Goal: Task Accomplishment & Management: Manage account settings

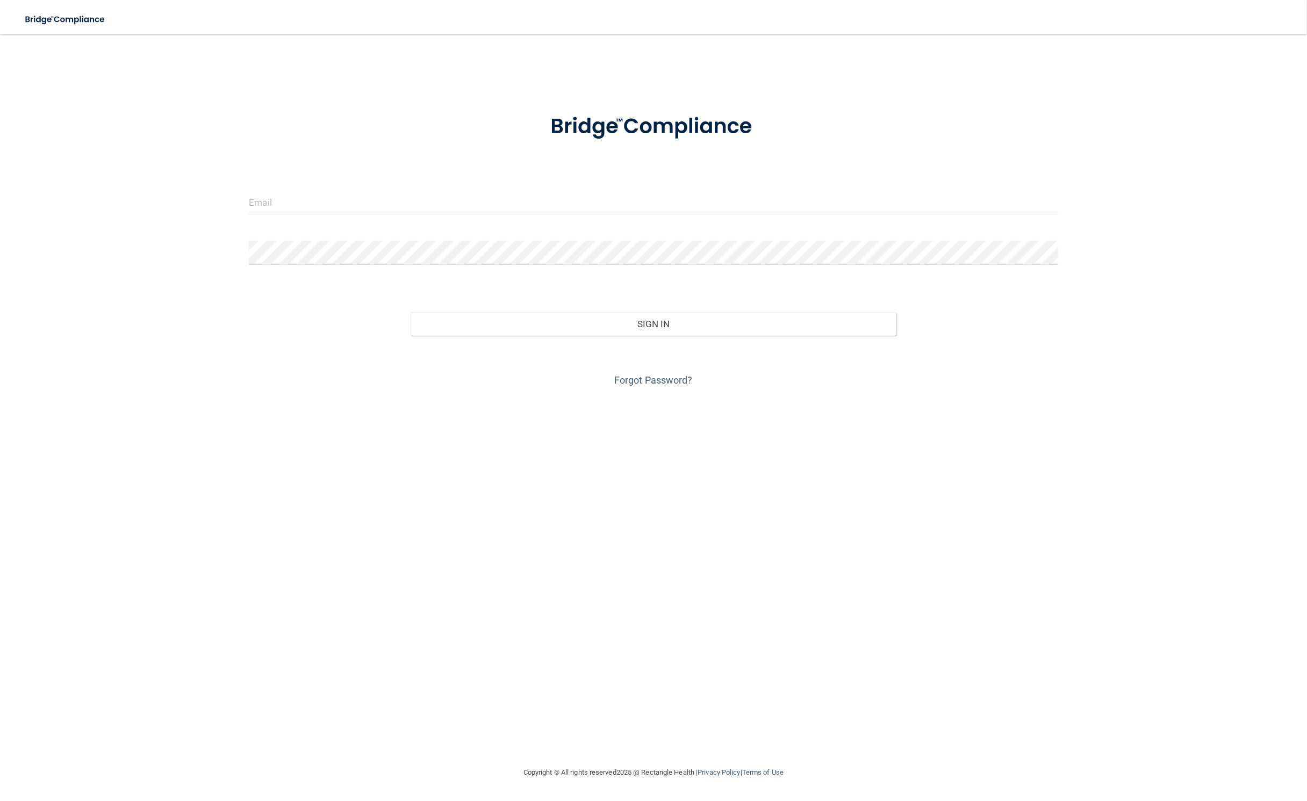
click at [336, 189] on form "Invalid email/password. You don't have permission to access that page. Sign In …" at bounding box center [653, 244] width 809 height 290
click at [336, 197] on input "email" at bounding box center [653, 202] width 809 height 24
type input "[PERSON_NAME][EMAIL_ADDRESS][DOMAIN_NAME]"
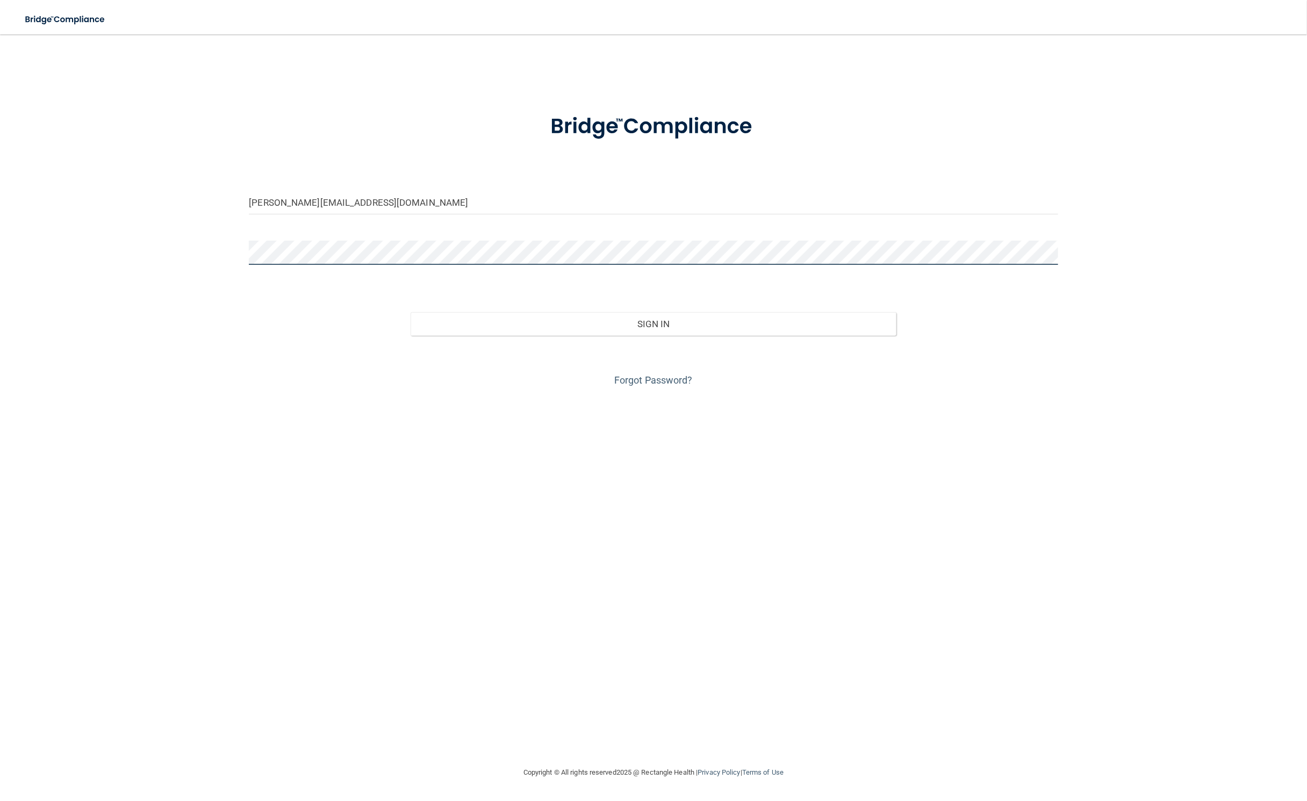
click at [411, 312] on button "Sign In" at bounding box center [653, 324] width 485 height 24
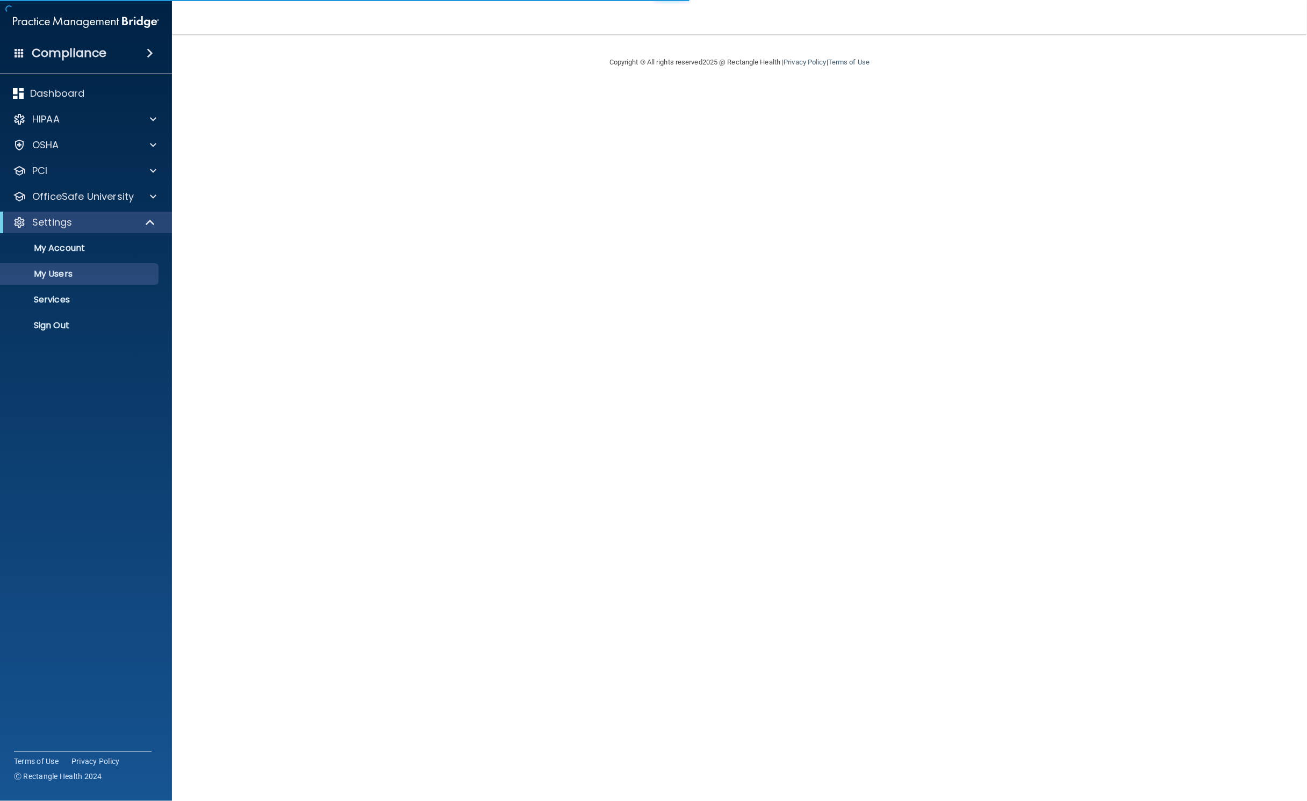
select select "20"
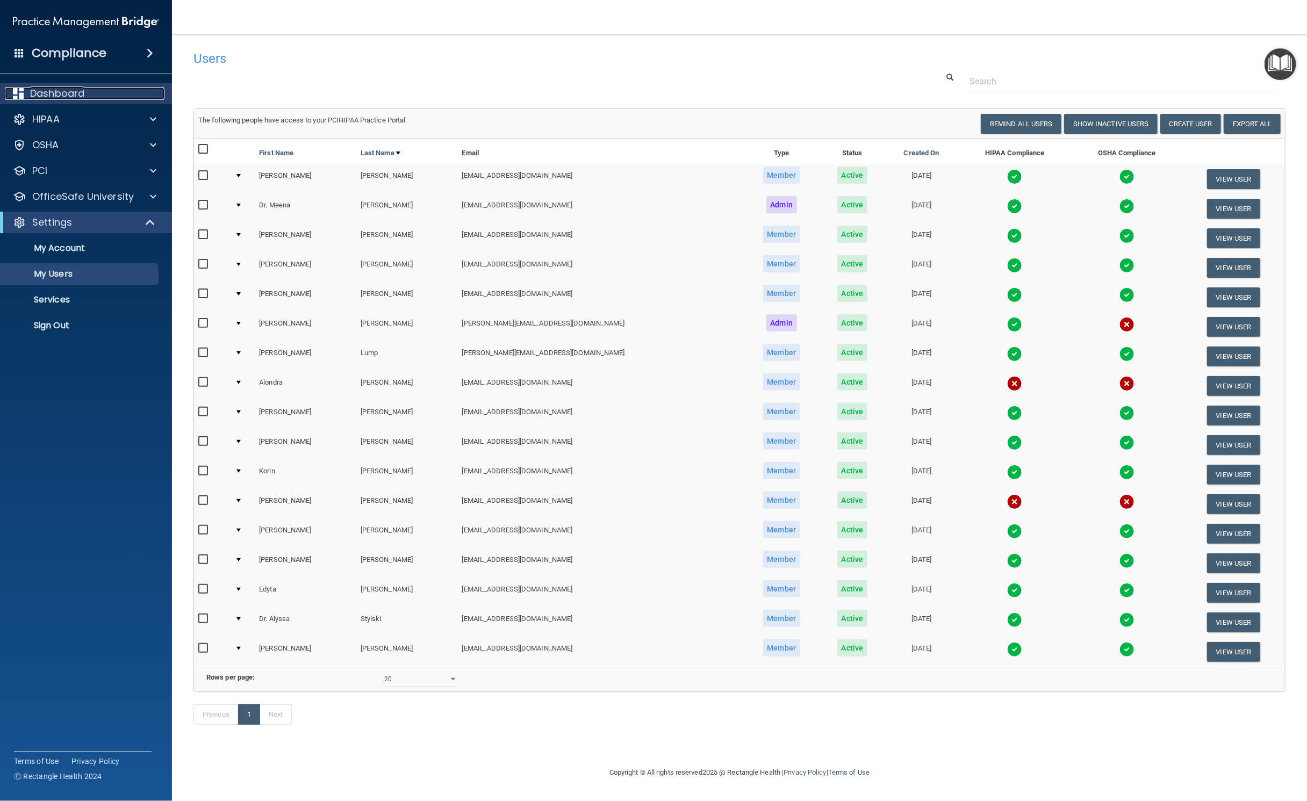
click at [48, 93] on p "Dashboard" at bounding box center [57, 93] width 54 height 13
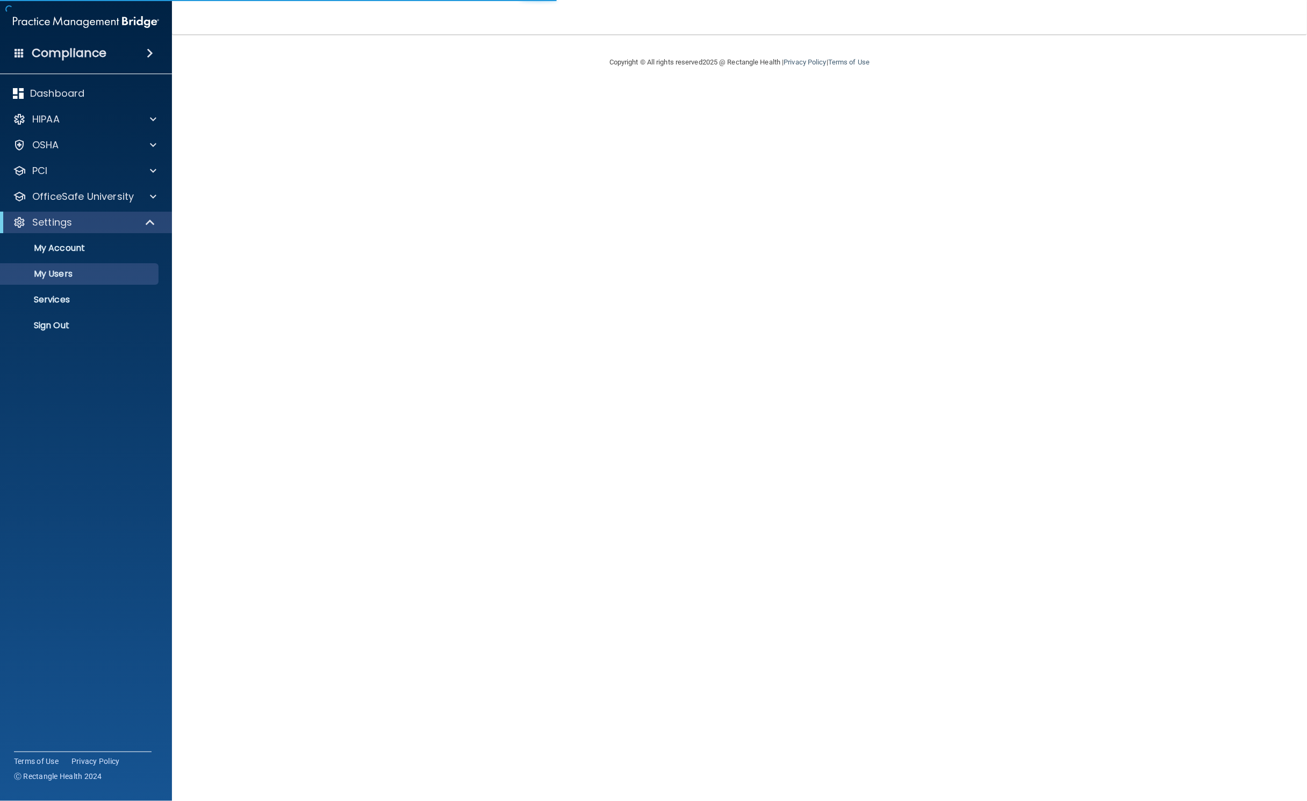
select select "20"
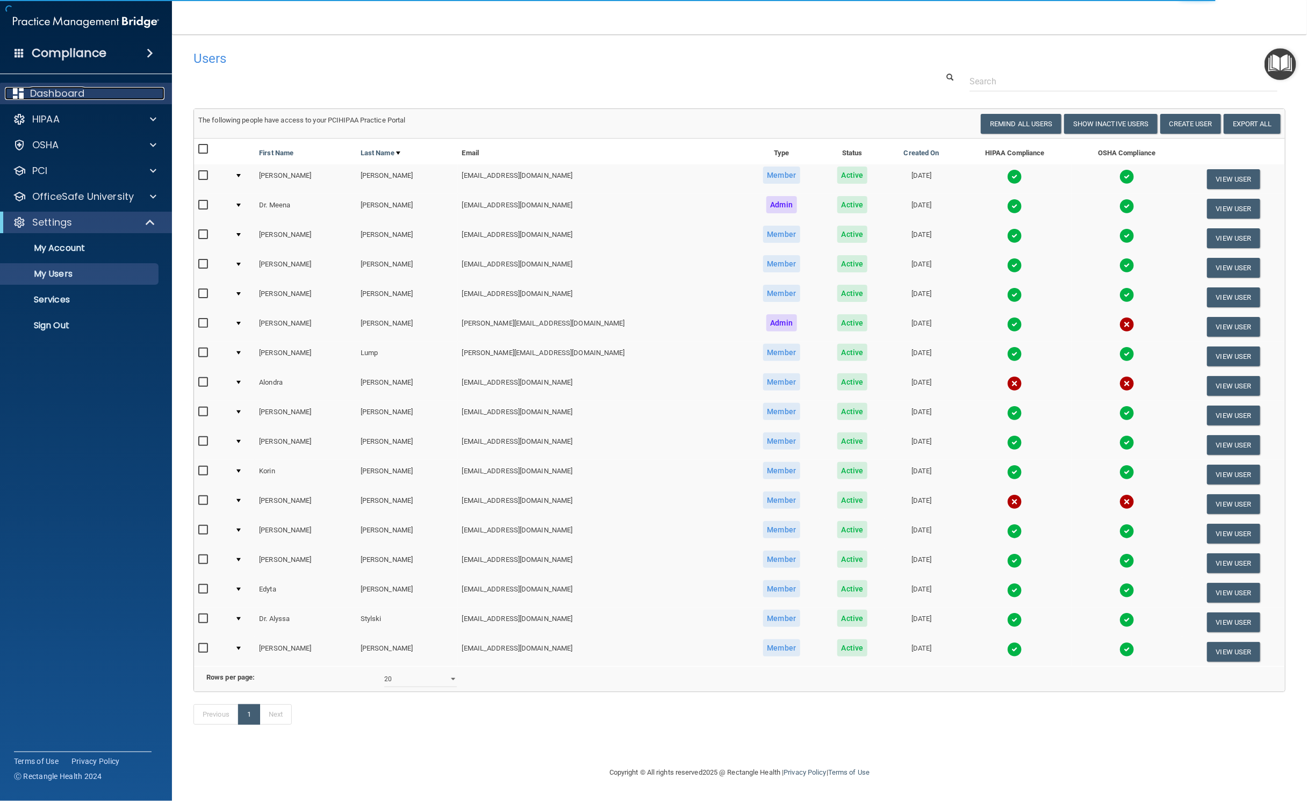
click at [55, 99] on p "Dashboard" at bounding box center [57, 93] width 54 height 13
